Goal: Information Seeking & Learning: Compare options

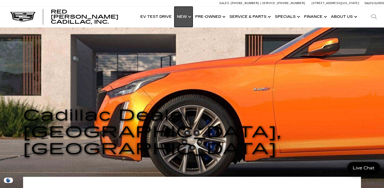
click at [187, 17] on link "Show New" at bounding box center [184, 17] width 18 height 20
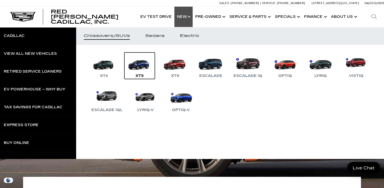
click at [143, 69] on link "XT5" at bounding box center [139, 65] width 30 height 26
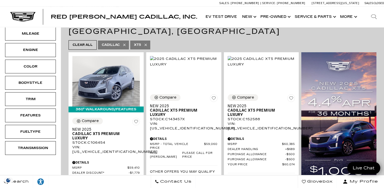
scroll to position [85, 0]
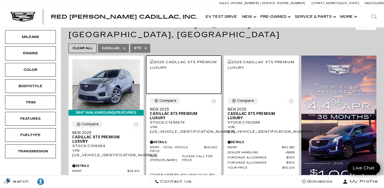
click at [190, 70] on img at bounding box center [184, 64] width 68 height 11
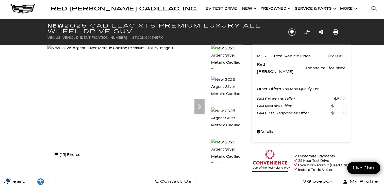
scroll to position [3, 0]
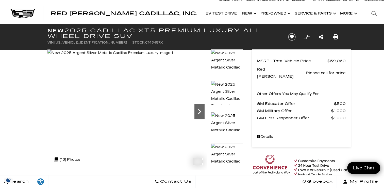
click at [198, 110] on icon "Next" at bounding box center [200, 111] width 10 height 10
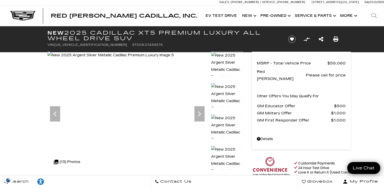
scroll to position [0, 0]
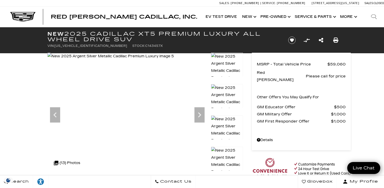
drag, startPoint x: 365, startPoint y: 124, endPoint x: 384, endPoint y: 152, distance: 33.8
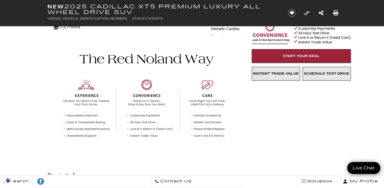
scroll to position [149, 0]
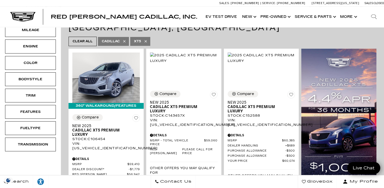
scroll to position [102, 0]
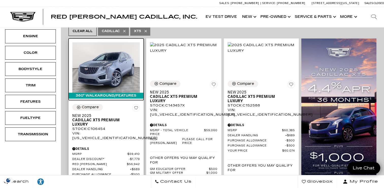
click at [110, 55] on img at bounding box center [106, 67] width 68 height 51
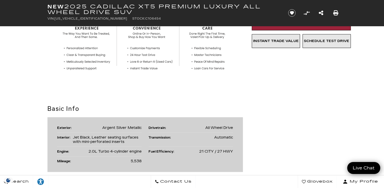
scroll to position [213, 0]
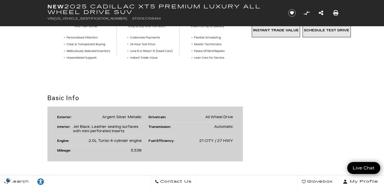
drag, startPoint x: 31, startPoint y: 38, endPoint x: 37, endPoint y: 53, distance: 16.7
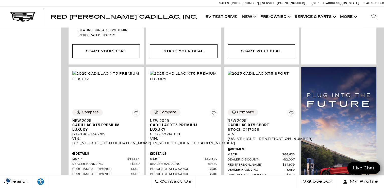
scroll to position [325, 0]
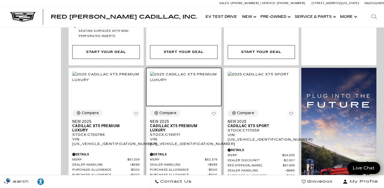
click at [183, 71] on img at bounding box center [184, 76] width 68 height 11
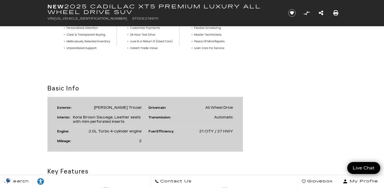
scroll to position [224, 0]
